Goal: Information Seeking & Learning: Learn about a topic

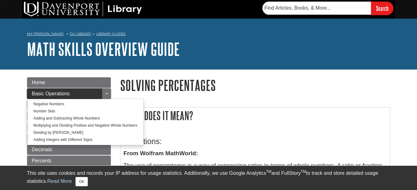
click at [71, 94] on link "Basic Operations" at bounding box center [69, 94] width 84 height 11
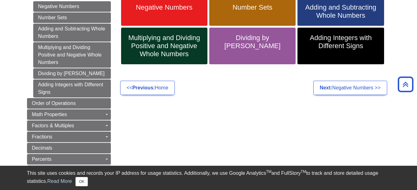
scroll to position [111, 0]
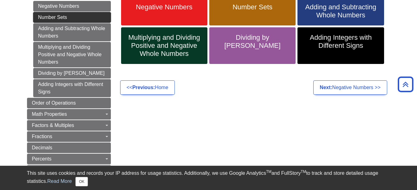
click at [99, 14] on link "Number Sets" at bounding box center [72, 17] width 78 height 11
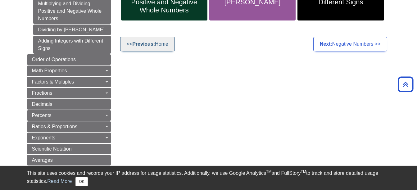
scroll to position [157, 0]
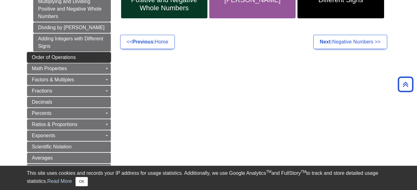
click at [87, 60] on link "Order of Operations" at bounding box center [69, 57] width 84 height 11
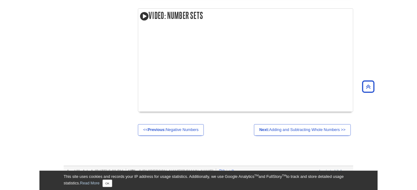
scroll to position [654, 0]
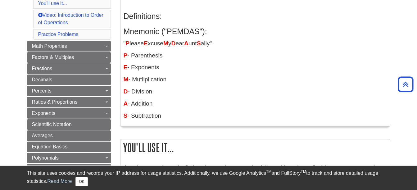
scroll to position [126, 0]
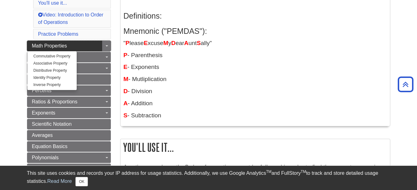
click at [76, 43] on link "Math Properties" at bounding box center [69, 46] width 84 height 11
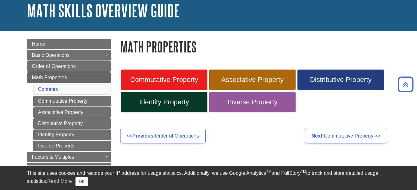
scroll to position [38, 0]
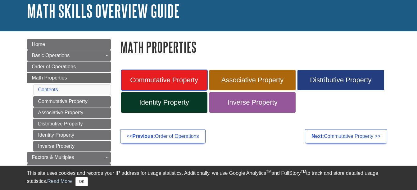
click at [166, 78] on span "Commutative Property" at bounding box center [164, 80] width 77 height 8
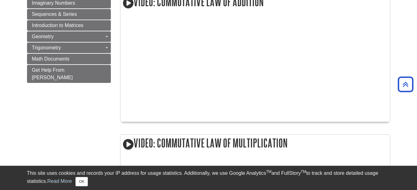
scroll to position [467, 0]
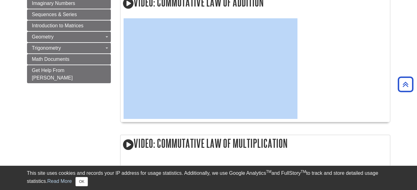
drag, startPoint x: 176, startPoint y: 127, endPoint x: 183, endPoint y: 114, distance: 15.3
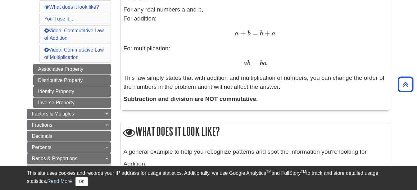
scroll to position [163, 0]
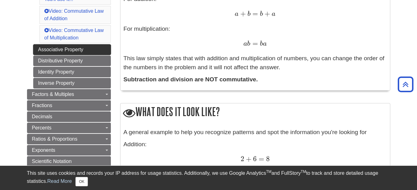
click at [88, 53] on link "Associative Property" at bounding box center [72, 49] width 78 height 11
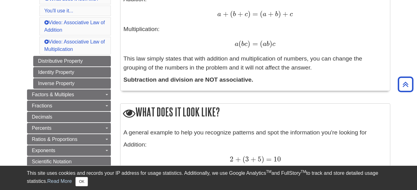
scroll to position [161, 0]
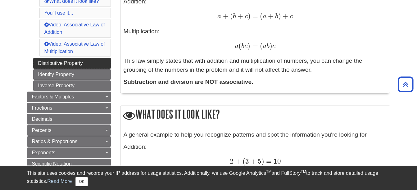
click at [92, 62] on link "Distributive Property" at bounding box center [72, 63] width 78 height 11
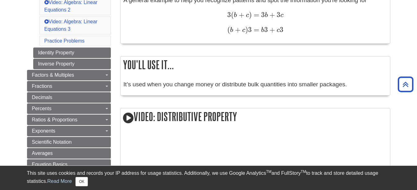
scroll to position [259, 0]
